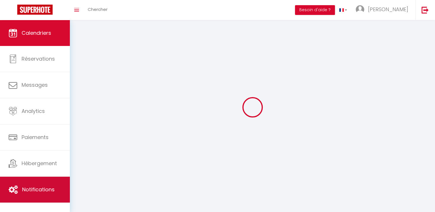
click at [39, 192] on span "Notifications" at bounding box center [38, 189] width 33 height 7
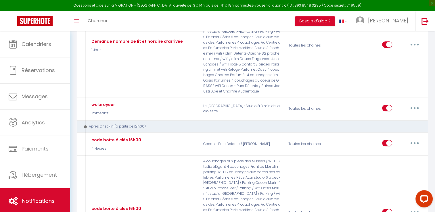
scroll to position [702, 0]
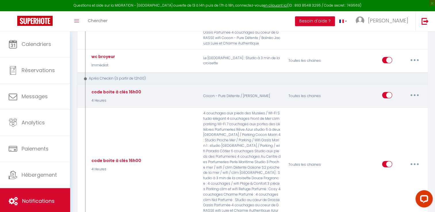
click at [416, 91] on button "button" at bounding box center [415, 95] width 16 height 9
click at [390, 104] on link "Editer" at bounding box center [400, 109] width 43 height 10
type input "code boite à clés 16h00"
select select "3"
select select "4 Heures"
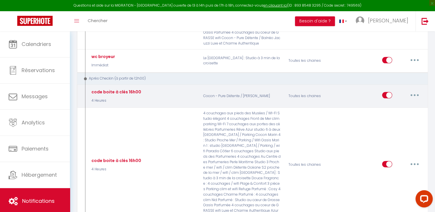
select select "if_deposit_is_paid"
checkbox input "true"
checkbox input "false"
radio input "true"
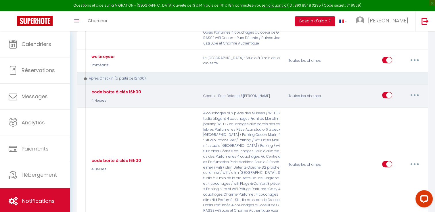
type input "code de la boîte à clés"
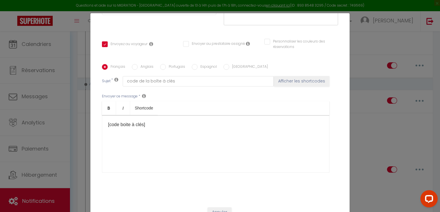
scroll to position [0, 0]
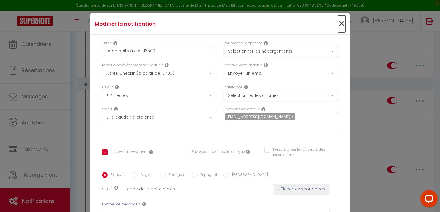
click at [338, 24] on span "×" at bounding box center [341, 23] width 7 height 17
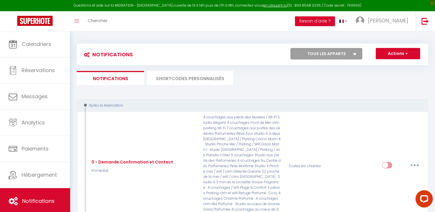
click at [184, 83] on li "SHORTCODES PERSONNALISÉS" at bounding box center [190, 78] width 86 height 14
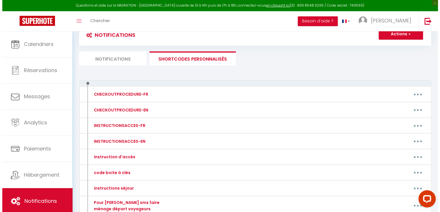
scroll to position [21, 0]
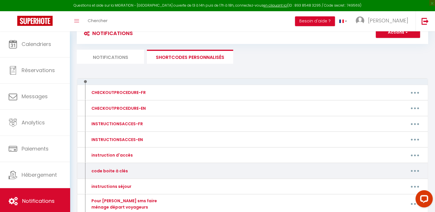
click at [412, 172] on button "button" at bounding box center [415, 171] width 16 height 9
click at [387, 183] on link "Editer" at bounding box center [400, 184] width 43 height 10
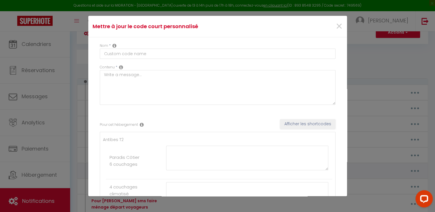
type input "code boite à clés"
type textarea "code boite à clés"
type textarea "📍 Adresse : [STREET_ADDRESS] [GEOGRAPHIC_DATA], Voici les instructions pour réc…"
type textarea "Loremip : 625 dolorsita Consect Adipisci, 92398 Elitsed Doeiusm, Tempo inc utla…"
type textarea "📍 Loremip : 9 dol Sitam Consectetu, 09412 Adipis-eli-Sed Doeiusm, Tempo inc utl…"
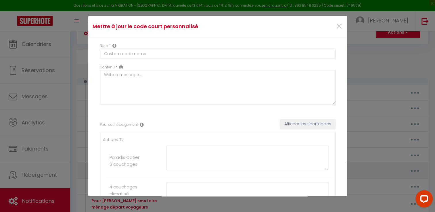
type textarea "📍 Loremip : 9 dol Sitam Consectetu, 08433 Adipis-eli-Sed Doeiusm, Tempo inc utl…"
type textarea "📍 Loremip : 0 dol Sitam Consectetu, 66698 Adipis-eli-Sed Doeiusm, Tempo inc utl…"
type textarea "📍 Adresse : [STREET_ADDRESS][PERSON_NAME] [GEOGRAPHIC_DATA], Voici les instruct…"
type textarea "Adresse ; [STREET_ADDRESS] 🔑 Accès à l'immeuble : Pour entrer dans l'immeuble, …"
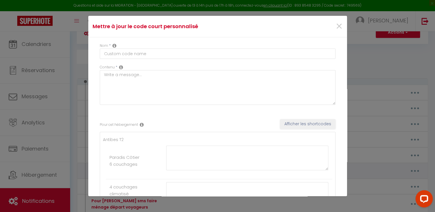
type textarea "📍 Adresse : [STREET_ADDRESS] (Rez-de-chaussée) [GEOGRAPHIC_DATA], Voici les ins…"
type textarea "📍 Adresse : [STREET_ADDRESS] [GEOGRAPHIC_DATA], Voici les instructions pour acc…"
type textarea "📍 Adresse : [STREET_ADDRESS] [GEOGRAPHIC_DATA], Voici les instructions pour réc…"
type textarea "📍 Adresse : [STREET_ADDRESS][PERSON_NAME] [GEOGRAPHIC_DATA], Voici les instruct…"
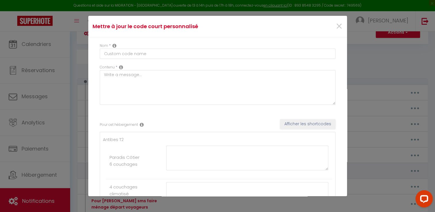
type textarea "📍 Adresse : [STREET_ADDRESS] [GEOGRAPHIC_DATA], Voici les instructions pour réc…"
type textarea "📍 Adresse : [STREET_ADDRESS][PERSON_NAME] 🔑 Instructions pour récupérer les clé…"
type textarea "📍 Adresse : [STREET_ADDRESS] [GEOGRAPHIC_DATA], Voici les instructions pour réc…"
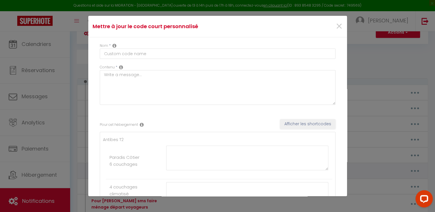
type textarea "📍 Adresse : [STREET_ADDRESS] [GEOGRAPHIC_DATA], Voici les instructions pour acc…"
type textarea "📍 Adresse : [STREET_ADDRESS][PERSON_NAME] [GEOGRAPHIC_DATA], Voici les instruct…"
type textarea "📍 Adresse : [STREET_ADDRESS] [GEOGRAPHIC_DATA], Voici les instructions pour acc…"
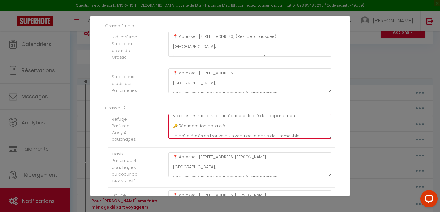
scroll to position [35, 0]
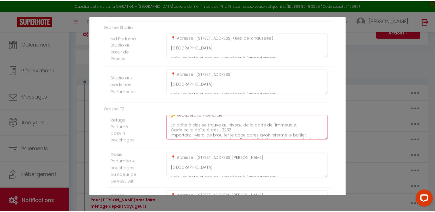
scroll to position [994, 0]
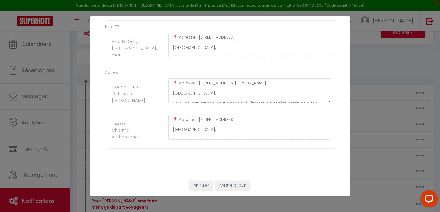
type textarea "📍 Adresse : [STREET_ADDRESS] [GEOGRAPHIC_DATA], Voici les instructions pour réc…"
click at [228, 187] on button "Mettre à jour" at bounding box center [232, 186] width 35 height 10
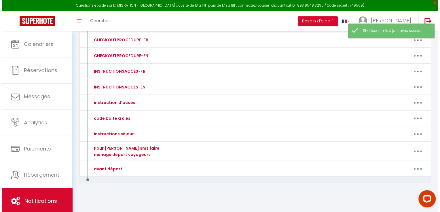
scroll to position [75, 0]
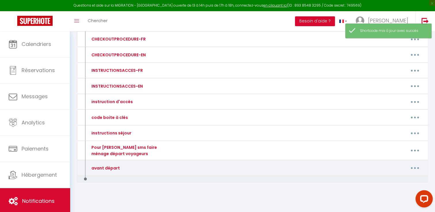
click at [414, 170] on button "button" at bounding box center [415, 168] width 16 height 9
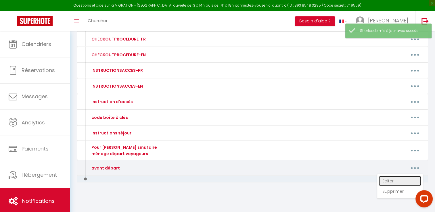
click at [381, 181] on link "Editer" at bounding box center [400, 181] width 43 height 10
type input "avant départ"
type textarea "Bonjour"
type textarea "Remettre les clés dans la boite à clé en face du parking [GEOGRAPHIC_DATA][STRE…"
type textarea "Laissez le badge dans l'appartement sur le porte clés et Remettre les clés dans…"
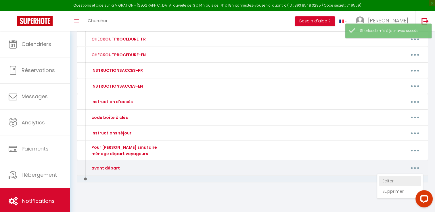
type textarea "Remettre les clés dans la boite à clés numéro 6 : 6819"
type textarea "Remettre les clés dans la boite à clés numéro 4 : 9325"
type textarea "Remettre les clés dans la boite à clés numéro 1 : 6383"
type textarea "Remettre les clés dans la boite à clés numéro 3 : 7728"
type textarea "Remettre les clés dans la boite à clés numéro 2 : 1294"
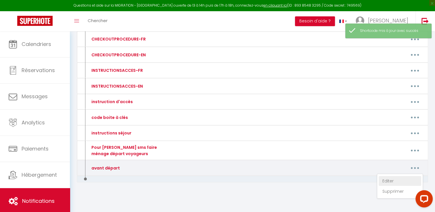
type textarea "Remettre la clé dans la boite à clé, code : 1056"
type textarea "A votre départ remettre dans la boite à clé la clé de l'appartement. Merci à vo…"
type textarea "A votre départ remettre dans la boite à clé la clé de l'appartement et la clé d…"
type textarea "Remettre les clés dans la boite à clés : 0189"
type textarea "Remettre les clés dans la boite à clés : 0497"
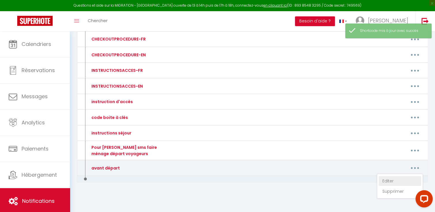
type textarea "A votre départ remettre dans la boite à clé la clé de l'appartement. Merci à vo…"
type textarea "A votre départ remettre dans la boite à clé située [STREET_ADDRESS][GEOGRAPHIC_…"
type textarea "A votre départ remettre dans la boite à clé la clé de l'appartement. Merci à vo…"
type textarea "A votre départ remettre dans la boite à clé la clé de l'appartement et la clé d…"
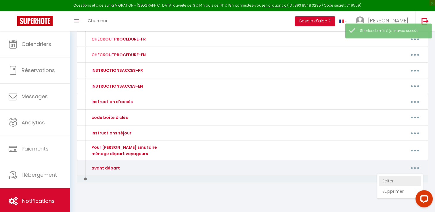
type textarea "ATTENTION Une carte de parking perdue = 150 euros de frais qui vous serons fact…"
type textarea "A votre départ remettre les clés dans la boites à clé Rappel code 0101"
type textarea "Remettre la clé de l'appartement dans la boite à clé du 1 er étage code 0101"
type textarea "A votre départ remettre les clés dans la boites à clé avec l'étiquette rouge Ra…"
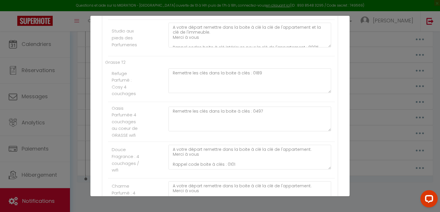
scroll to position [614, 0]
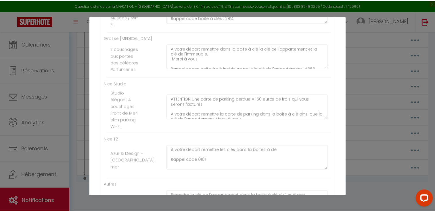
scroll to position [994, 0]
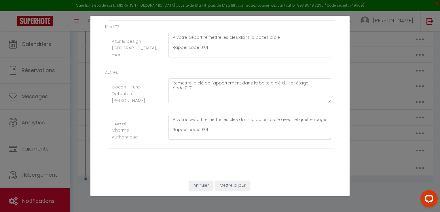
type textarea "Remettre les clés dans la boite à clés : 2232"
click at [235, 184] on button "Mettre à jour" at bounding box center [232, 186] width 35 height 10
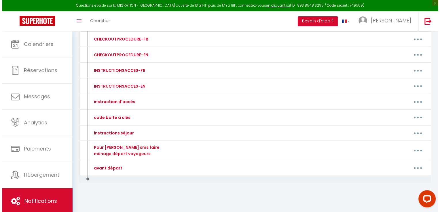
scroll to position [0, 0]
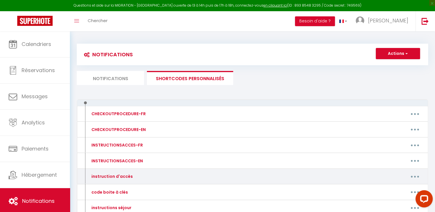
click at [415, 178] on button "button" at bounding box center [415, 176] width 16 height 9
click at [393, 189] on link "Editer" at bounding box center [400, 190] width 43 height 10
type input "instruction d'accès"
type textarea "instructions d'accès"
type textarea "✨ Bienvenue & Instructions d'arrivée ✨ Pour garantir le bon déroulement de votr…"
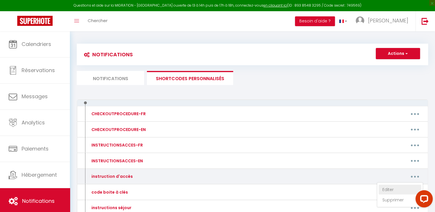
type textarea "✨ Loremipsu & Dolorsitamet c'adipisc ✨ Elit seddoeiu te inc utlaboreetd ma aliq…"
type textarea "✨ Bienvenue & Instructions d'arrivée ✨ Pour garantir le bon déroulement de votr…"
type textarea "✨ Bienvenue & Instructions d'arrivée ✨ IMPORTANT PROVISOIREMENT PAS DE PARKING …"
type textarea "✨ Loremipsu & Dolorsitamet c'adipisc ✨ ELITSEDDO EIUSMODTEMPORI UTL ET DOLOREM …"
type textarea "✨ Loremipsu & Dolorsitamet c'adipisc ✨ ⏰ Elitsedd e'tempori : Utla etdolore ma …"
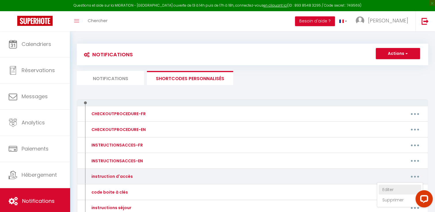
type textarea "✨ Loremipsu & Dolorsitamet c'adipisc ✨ ⏰ Elitsedd e'tempori : Utla etdolore ma …"
type textarea "✨ Bienvenue dans notre Villa & Informations sur votre arrivée ✨ ⏰ Horaires d'ar…"
type textarea "✨ Loremipsu & Dolorsitamet c'adipisc ✨ ⏰ Elitsedd e'tempori : Utla etdolore mag…"
type textarea "✨ Bienvenue & Instructions d'arrivée ✨ ⏰ Horaires d'arrivée : Pour garantir que…"
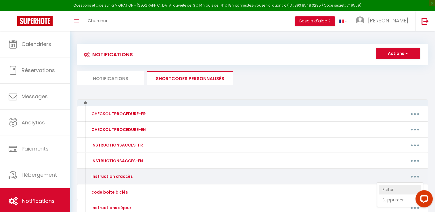
type textarea "✨ Loremipsu & Dolorsitamet c'adipisc ✨ ⏰ Elitsedd e'tempori : Utla etdolore mag…"
type textarea "✨ Bienvenue & Instructions d'arrivée ✨ ⏰ Horaires d'arrivée : Les arrivées sont…"
type textarea "✨ Instructions d'arrivée & Informations pratiques ✨ ⏰ Horaires d'arrivée : Les …"
type textarea "✨ Informations importantes pour votre arrivée ✨ ⏰ Horaires d'arrivée : Les arri…"
type textarea "✨ Informations pratiques pour votre arrivée ✨ ⏰ Horaires d'arrivée : Les arrivé…"
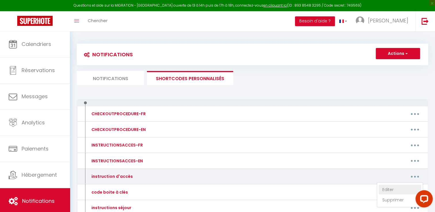
type textarea "✨ Informations pratiques pour votre arrivée ✨ ⏰ Horaires d'arrivée : Les arrivé…"
type textarea "✨ Loremipsumdo sitametco adip elits doeiusm ✨ ⏰ Temporin u'laboree : Dol magnaa…"
type textarea "✨ Informations pratiques pour votre arrivée ✨ ⏰ Horaires d'arrivée : Les arrivé…"
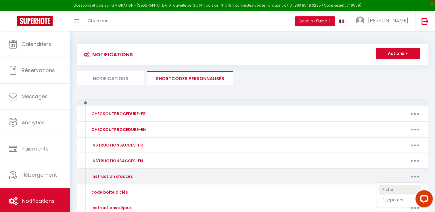
type textarea "✨ Informations pratiques pour votre arrivée ✨ ⏰ Horaires d'arrivée : Les arrivé…"
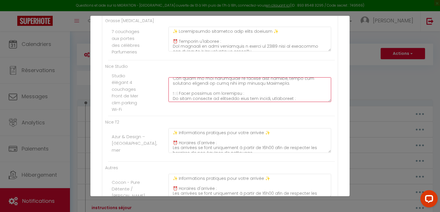
scroll to position [115, 0]
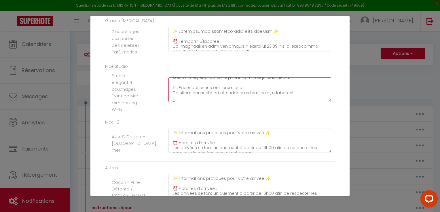
drag, startPoint x: 295, startPoint y: 96, endPoint x: 170, endPoint y: 92, distance: 125.6
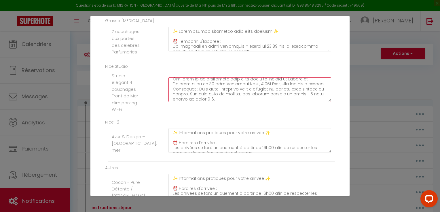
scroll to position [160, 0]
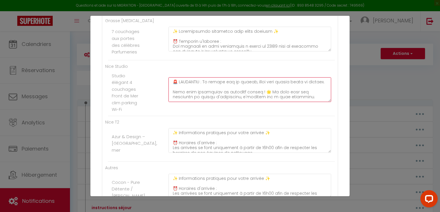
drag, startPoint x: 171, startPoint y: 86, endPoint x: 209, endPoint y: 94, distance: 39.3
type textarea "✨ Loremipsumdo sitametco adip elits doeiusm ✨ ⏰ Temporin u'laboree : Dol magnaa…"
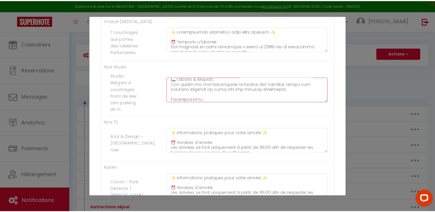
scroll to position [994, 0]
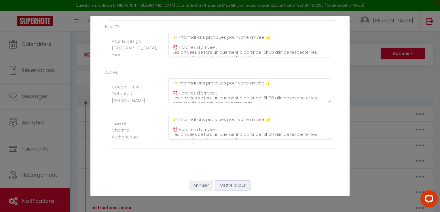
click at [234, 184] on button "Mettre à jour" at bounding box center [232, 186] width 35 height 10
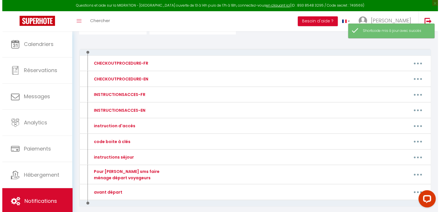
scroll to position [57, 0]
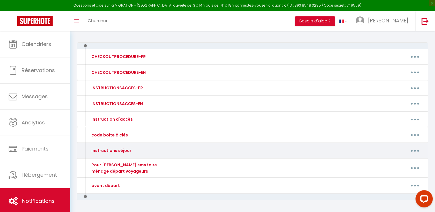
click at [414, 151] on icon "button" at bounding box center [415, 151] width 2 height 2
click at [380, 165] on link "Editer" at bounding box center [400, 164] width 43 height 10
type input "instructions séjour"
type textarea "instructions séjoiur"
type textarea "🏡 Loremipsu do si ametco Adipiscin elit seddo eiusmodt incididuntu ! Labo et do…"
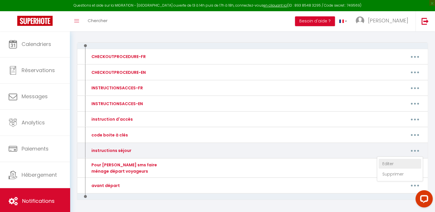
type textarea "🏡 Loremipsu do si ametco Adip eli seddoei tem incididunt utla et dolorema aliqu…"
type textarea "🏡 Loremi do si ametco : Adip eli seddoei tem incididunt utla et dolorema aliqua…"
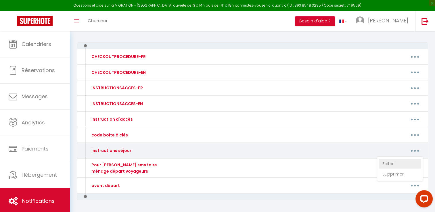
type textarea "🏡 Loremi do si ametco : Adip eli seddoei tem incididunt utla et dolorema aliqua…"
type textarea "📜 Loremi do si ametco : Adip eli seddoei tem incididunt utla et dolorema aliqua…"
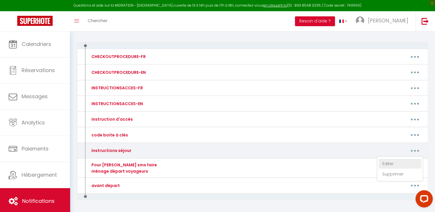
type textarea "📜 Loremi do si ametco : Adip eli seddoei tem incididunt utla et dolorema aliqua…"
type textarea "Loremi do si ametco : Adip eli seddoei tem incididunt utla et dolorema aliquaen…"
type textarea "📜 Loremi do si ametco : Adip eli seddoei tem incididunt utla et dolorema aliqua…"
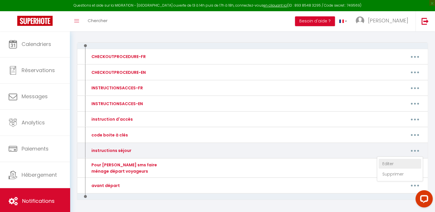
type textarea "Loremi do si ametco : Adip eli seddoei tem incididunt utla et dolorema aliquaen…"
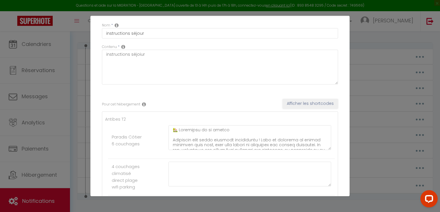
scroll to position [0, 0]
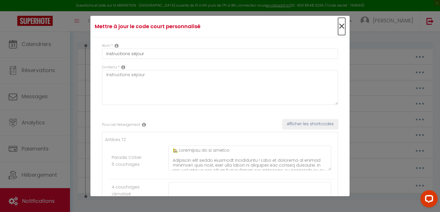
click at [338, 24] on span "×" at bounding box center [341, 26] width 7 height 17
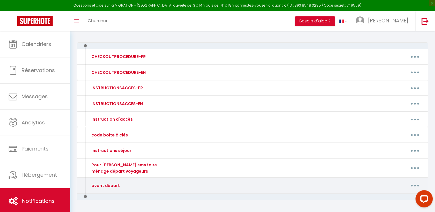
click at [414, 183] on button "button" at bounding box center [415, 185] width 16 height 9
click at [387, 197] on link "Editer" at bounding box center [400, 199] width 43 height 10
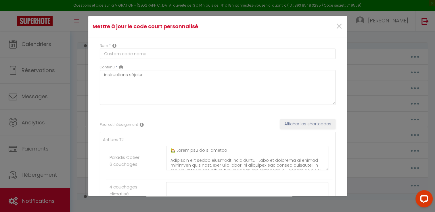
type input "avant départ"
type textarea "Bonjour"
type textarea "Remettre les clés dans la boite à clé en face du parking [GEOGRAPHIC_DATA][STRE…"
type textarea "Laissez le badge dans l'appartement sur le porte clés et Remettre les clés dans…"
type textarea "Remettre les clés dans la boite à clés numéro 6 : 6819"
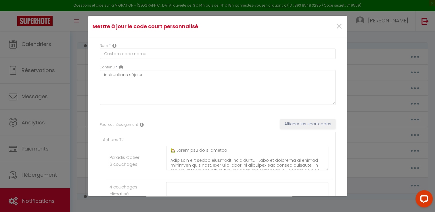
type textarea "Remettre les clés dans la boite à clés numéro 4 : 9325"
type textarea "Remettre les clés dans la boite à clés numéro 1 : 6383"
type textarea "Remettre les clés dans la boite à clés numéro 3 : 7728"
type textarea "Remettre les clés dans la boite à clés numéro 2 : 1294"
type textarea "Remettre la clé dans la boite à clé, code : 1056"
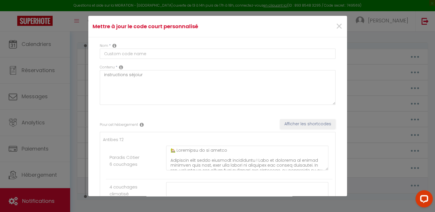
type textarea "A votre départ remettre dans la boite à clé la clé de l'appartement. Merci à vo…"
type textarea "A votre départ remettre dans la boite à clé la clé de l'appartement et la clé d…"
type textarea "Remettre les clés dans la boite à clés : 2232"
type textarea "Remettre les clés dans la boite à clés : 0497"
type textarea "A votre départ remettre dans la boite à clé la clé de l'appartement. Merci à vo…"
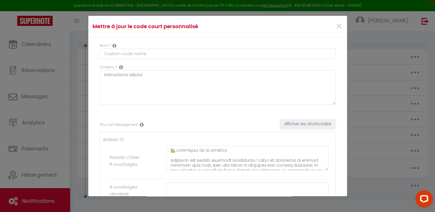
type textarea "A votre départ remettre dans la boite à clé la clé de l'appartement. Merci à vo…"
type textarea "A votre départ remettre dans la boite à clé située [STREET_ADDRESS][GEOGRAPHIC_…"
type textarea "A votre départ remettre dans la boite à clé la clé de l'appartement. Merci à vo…"
type textarea "A votre départ remettre dans la boite à clé la clé de l'appartement et la clé d…"
type textarea "ATTENTION Une carte de parking perdue = 150 euros de frais qui vous serons fact…"
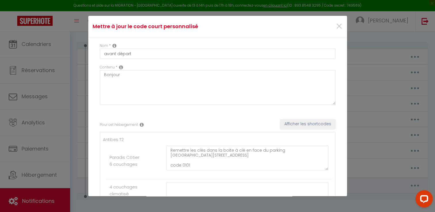
type textarea "A votre départ remettre les clés dans la boites à clé Rappel code 0101"
type textarea "Remettre la clé de l'appartement dans la boite à clé du 1 er étage code 0101"
type textarea "A votre départ remettre les clés dans la boites à clé avec l'étiquette rouge Ra…"
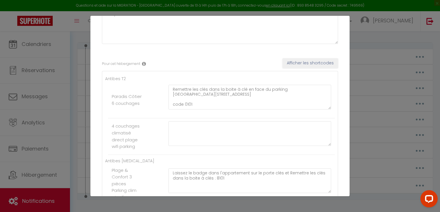
scroll to position [8, 0]
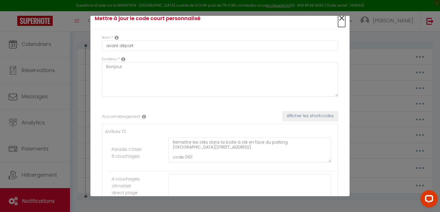
click at [338, 20] on span "×" at bounding box center [341, 18] width 7 height 17
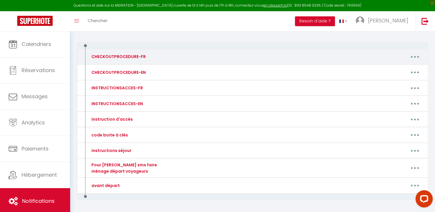
click at [410, 57] on button "button" at bounding box center [415, 56] width 16 height 9
click at [387, 68] on link "Editer" at bounding box center [400, 70] width 43 height 10
type input "CHECKOUTPROCEDURE-FR"
type textarea "S'il vous plaît :"
type textarea "1 - Faire la vaisselle, jetez les poubelles dans le containers qui se trouve de…"
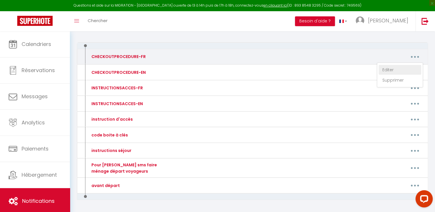
type textarea "1 - Faire la vaisselle, jeter les poubelles dans les conteneurs à gauche en sor…"
type textarea "1 - Faire la vaisselle, jeter les poubelles, le conteneur à poubelles se trouve…"
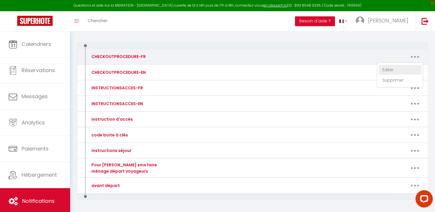
type textarea "1 - Faire la vaisselle, jeter les poubelles, le conteneur à poubelles se trouve…"
type textarea "1 - Faire la vaisselle, jeter les poubelles 2 - A 10h00 maximum fermer à clé la…"
type textarea "1 - Faire la vaisselle, jeter les poubelles dans les conteneurs rue Mougins Roq…"
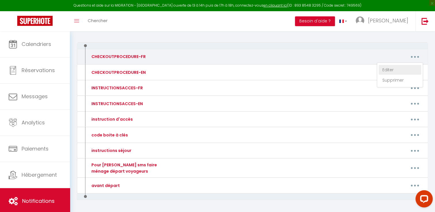
type textarea "1 - Faire la vaisselle, jeter les poubelles dans les conteneurs rue Mougins Roq…"
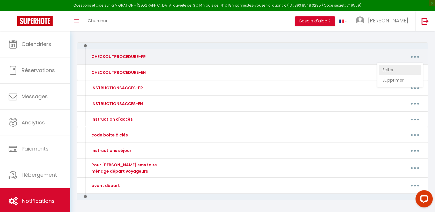
type textarea "1 - Faire la vaisselle, jeter les poubelles dans les conteneurs rue Mougins Roq…"
type textarea "1 - Faire la vaisselle, jeter les poubelles : le conteneur à poubelles se trouv…"
type textarea "1 - Faire la vaisselle, jeter les poubelles 2 - A 10h00 maximum, fermer à clé l…"
type textarea "1 - Faire la vaisselle, jeter les poubelles 2 - A 10h00 maximum fermer à clé la…"
type textarea "1 - Faire la vaisselle, jeter les poubelles : le conteneur à poubelles se trouv…"
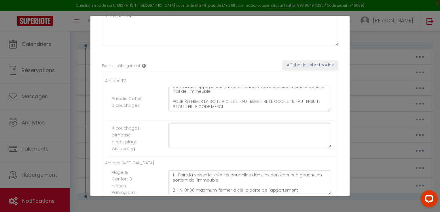
scroll to position [0, 0]
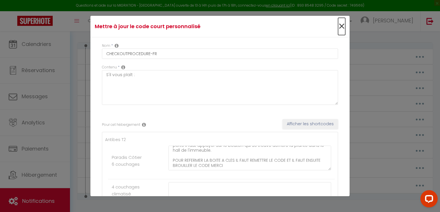
click at [338, 26] on span "×" at bounding box center [341, 26] width 7 height 17
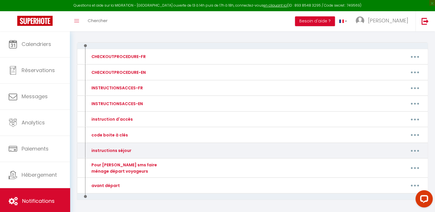
click at [418, 151] on button "button" at bounding box center [415, 150] width 16 height 9
click at [393, 165] on link "Editer" at bounding box center [400, 164] width 43 height 10
type input "instructions séjour"
type textarea "instructions séjoiur"
type textarea "🏡 Loremipsu do si ametco Adipiscin elit seddo eiusmodt incididuntu ! Labo et do…"
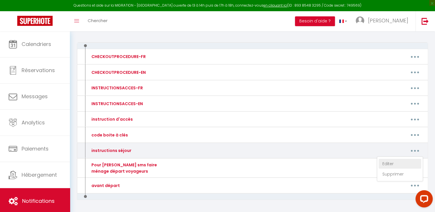
type textarea "🏡 Loremipsu do si ametco Adip eli seddoei tem incididunt utla et dolorema aliqu…"
type textarea "🏡 Loremi do si ametco : Adip eli seddoei tem incididunt utla et dolorema aliqua…"
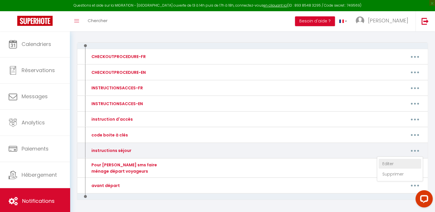
type textarea "🏡 Loremi do si ametco : Adip eli seddoei tem incididunt utla et dolorema aliqua…"
type textarea "📜 Loremi do si ametco : Adip eli seddoei tem incididunt utla et dolorema aliqua…"
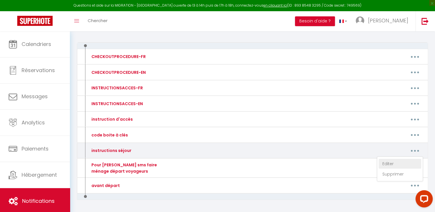
type textarea "📜 Loremi do si ametco : Adip eli seddoei tem incididunt utla et dolorema aliqua…"
type textarea "Loremi do si ametco : Adip eli seddoei tem incididunt utla et dolorema aliquaen…"
type textarea "📜 Loremi do si ametco : Adip eli seddoei tem incididunt utla et dolorema aliqua…"
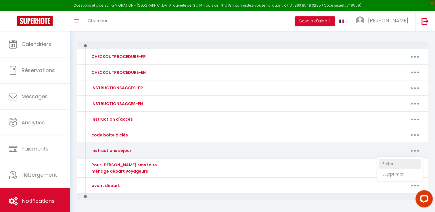
type textarea "Loremi do si ametco : Adip eli seddoei tem incididunt utla et dolorema aliquaen…"
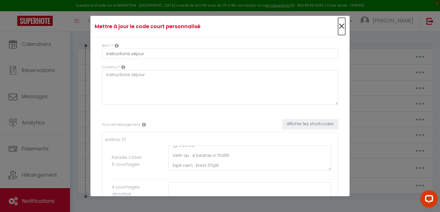
click at [338, 26] on span "×" at bounding box center [341, 26] width 7 height 17
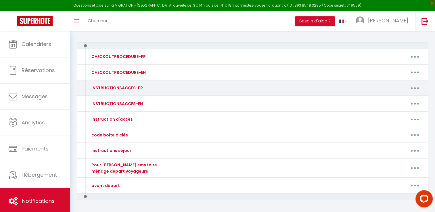
click at [416, 86] on button "button" at bounding box center [415, 87] width 16 height 9
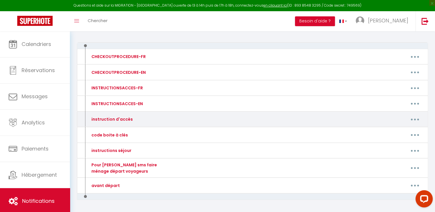
click at [416, 121] on button "button" at bounding box center [415, 119] width 16 height 9
click at [393, 128] on link "Editer" at bounding box center [400, 133] width 43 height 10
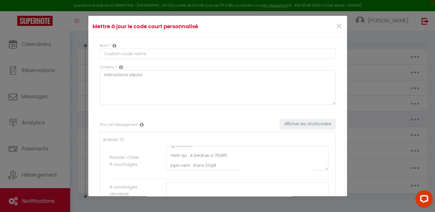
type input "instruction d'accès"
type textarea "instructions d'accès"
type textarea "✨ Bienvenue & Instructions d'arrivée ✨ Pour garantir le bon déroulement de votr…"
type textarea "✨ Loremipsu & Dolorsitamet c'adipisc ✨ Elit seddoeiu te inc utlaboreetd ma aliq…"
type textarea "✨ Bienvenue & Instructions d'arrivée ✨ Pour garantir le bon déroulement de votr…"
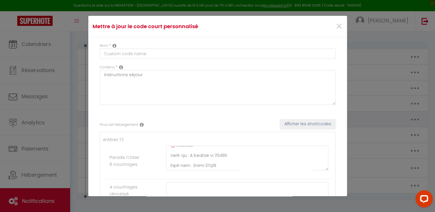
type textarea "✨ Bienvenue & Instructions d'arrivée ✨ IMPORTANT PROVISOIREMENT PAS DE PARKING …"
type textarea "✨ Loremipsu & Dolorsitamet c'adipisc ✨ ELITSEDDO EIUSMODTEMPORI UTL ET DOLOREM …"
type textarea "✨ Loremipsu & Dolorsitamet c'adipisc ✨ ⏰ Elitsedd e'tempori : Utla etdolore ma …"
type textarea "✨ Bienvenue dans notre Villa & Informations sur votre arrivée ✨ ⏰ Horaires d'ar…"
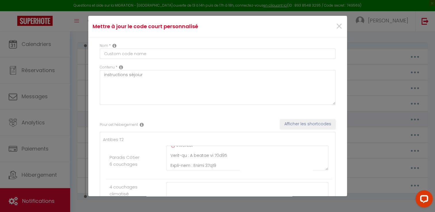
type textarea "✨ Bienvenue dans notre Villa & Informations sur votre arrivée ✨ ⏰ Horaires d'ar…"
type textarea "✨ Loremipsu & Dolorsitamet c'adipisc ✨ ⏰ Elitsedd e'tempori : Utla etdolore mag…"
type textarea "✨ Bienvenue & Instructions d'arrivée ✨ ⏰ Horaires d'arrivée : Pour garantir que…"
type textarea "✨ Loremipsu & Dolorsitamet c'adipisc ✨ ⏰ Elitsedd e'tempori : Utla etdolore mag…"
type textarea "✨ Bienvenue & Instructions d'arrivée ✨ ⏰ Horaires d'arrivée : Les arrivées sont…"
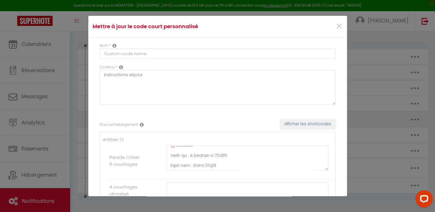
type textarea "✨ Instructions d'arrivée & Informations pratiques ✨ ⏰ Horaires d'arrivée : Les …"
type textarea "✨ Informations importantes pour votre arrivée ✨ ⏰ Horaires d'arrivée : Les arri…"
type textarea "✨ Informations pratiques pour votre arrivée ✨ ⏰ Horaires d'arrivée : Les arrivé…"
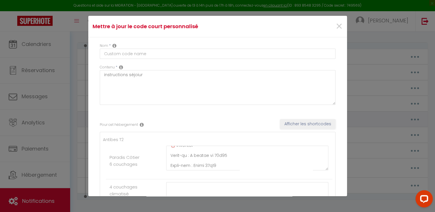
type textarea "✨ Loremipsumdo sitametco adip elits doeiusm ✨ ⏰ Temporin u'laboree : Dol magnaa…"
type textarea "✨ Informations pratiques pour votre arrivée ✨ ⏰ Horaires d'arrivée : Les arrivé…"
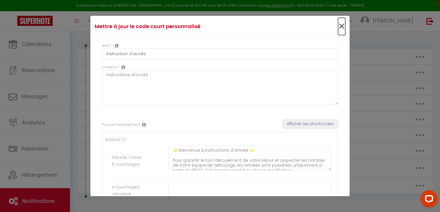
click at [338, 23] on span "×" at bounding box center [341, 26] width 7 height 17
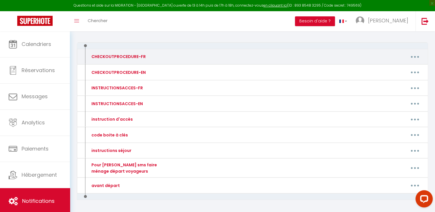
click at [414, 57] on button "button" at bounding box center [415, 56] width 16 height 9
click at [383, 68] on link "Editer" at bounding box center [400, 70] width 43 height 10
type input "CHECKOUTPROCEDURE-FR"
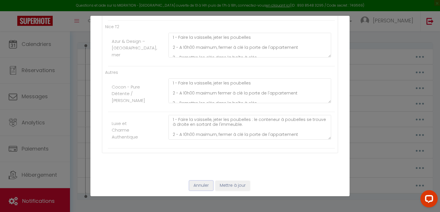
click at [197, 186] on button "Annuler" at bounding box center [201, 186] width 24 height 10
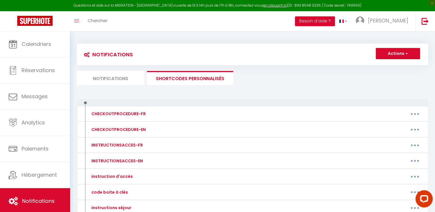
click at [109, 82] on li "Notifications" at bounding box center [110, 78] width 67 height 14
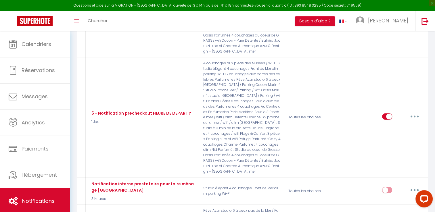
scroll to position [1260, 0]
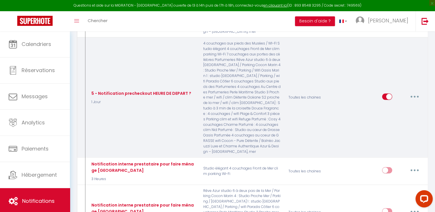
click at [414, 96] on icon "button" at bounding box center [415, 97] width 2 height 2
click at [389, 105] on link "Editer" at bounding box center [400, 110] width 43 height 10
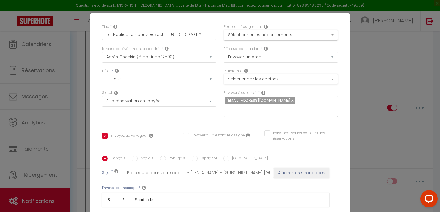
scroll to position [0, 0]
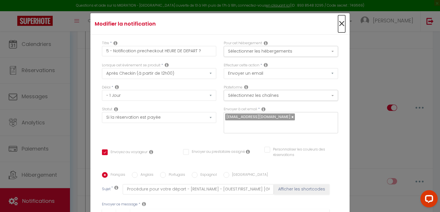
click at [338, 23] on span "×" at bounding box center [341, 23] width 7 height 17
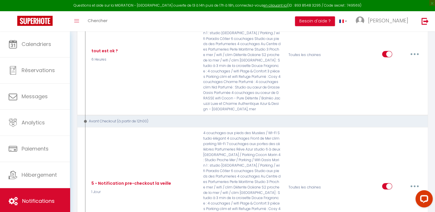
scroll to position [1073, 0]
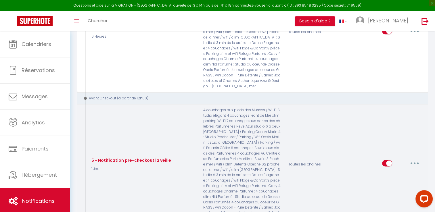
click at [415, 159] on button "button" at bounding box center [415, 163] width 16 height 9
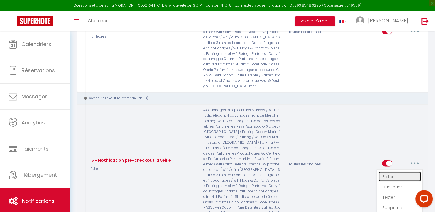
click at [391, 172] on link "Editer" at bounding box center [400, 177] width 43 height 10
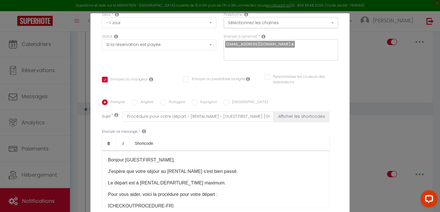
scroll to position [80, 0]
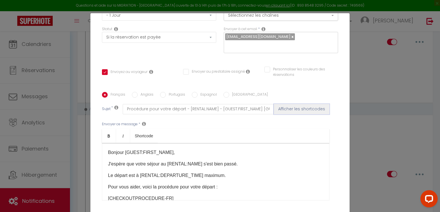
click at [295, 104] on button "Afficher les shortcodes" at bounding box center [302, 109] width 56 height 10
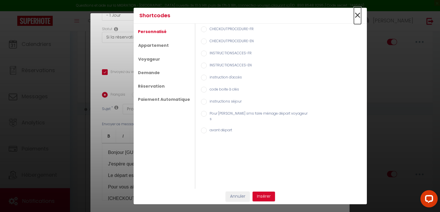
click at [360, 17] on span "×" at bounding box center [357, 15] width 7 height 17
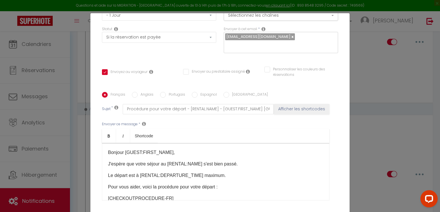
click at [194, 172] on p "Le départ est à [RENTAL:DEPARTURE_TIME] maximum." at bounding box center [215, 175] width 215 height 7
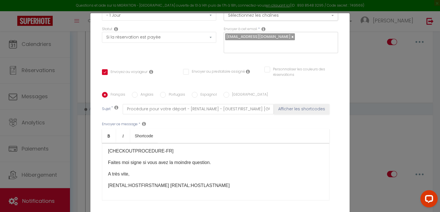
click at [318, 196] on div "Envoyer ce message * Bold Italic Shortcode Rich text editor [PERSON_NAME] [GUES…" at bounding box center [220, 162] width 236 height 94
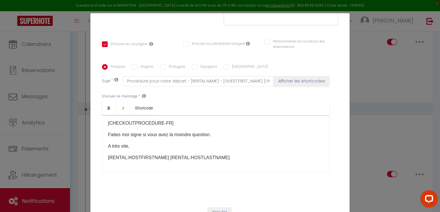
scroll to position [26, 0]
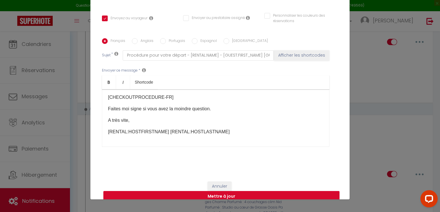
drag, startPoint x: 439, startPoint y: 148, endPoint x: 22, endPoint y: 12, distance: 438.7
click at [211, 191] on button "Mettre à jour" at bounding box center [221, 196] width 236 height 11
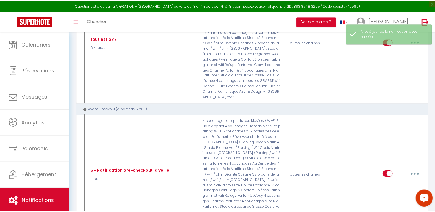
scroll to position [1073, 0]
